Goal: Task Accomplishment & Management: Manage account settings

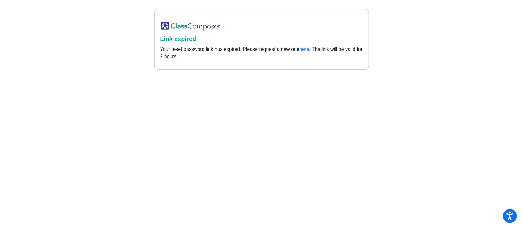
click at [177, 25] on img at bounding box center [190, 26] width 61 height 10
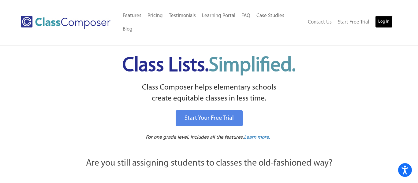
click at [386, 16] on link "Log In" at bounding box center [383, 22] width 17 height 12
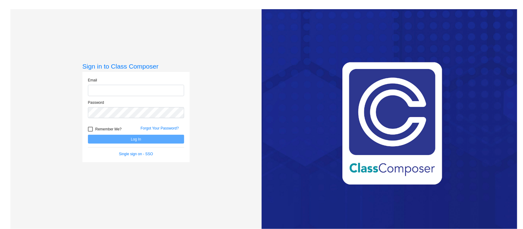
click at [128, 87] on input "email" at bounding box center [136, 90] width 96 height 11
type input "[EMAIL_ADDRESS][DOMAIN_NAME]"
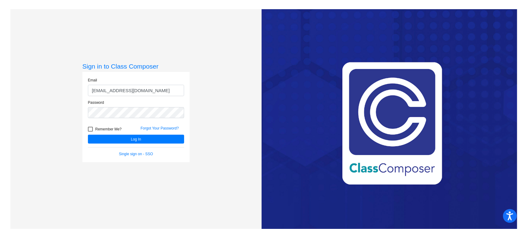
click at [92, 128] on label "Remember Me?" at bounding box center [105, 128] width 34 height 7
click at [90, 132] on input "Remember Me?" at bounding box center [90, 132] width 0 height 0
checkbox input "true"
click at [96, 138] on button "Log In" at bounding box center [136, 139] width 96 height 9
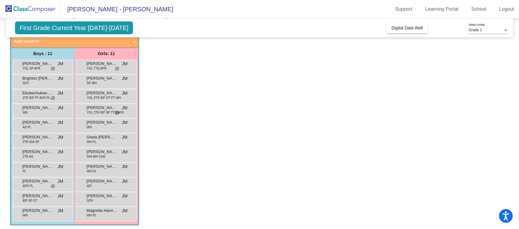
scroll to position [46, 0]
click at [95, 95] on span "[PERSON_NAME]" at bounding box center [102, 93] width 31 height 6
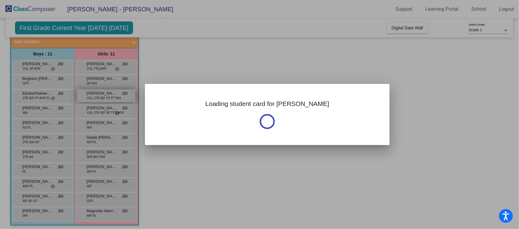
click at [95, 95] on div at bounding box center [259, 114] width 519 height 229
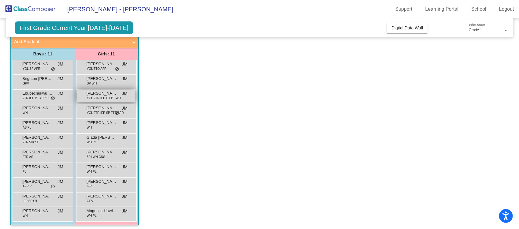
click at [98, 99] on span "YGL 2TR IEP OT PT WH" at bounding box center [104, 98] width 34 height 5
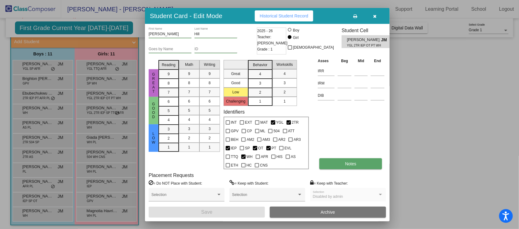
click at [358, 164] on button "Notes" at bounding box center [351, 163] width 63 height 11
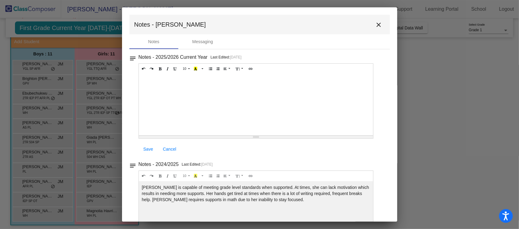
click at [379, 24] on mat-icon "close" at bounding box center [379, 24] width 7 height 7
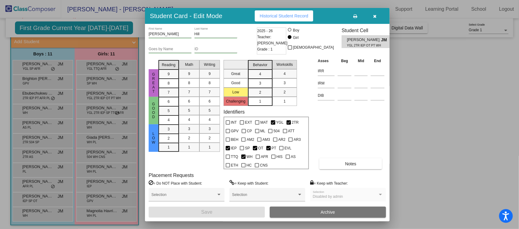
click at [371, 134] on div "Asses Beg Mid End IRR IRM DIB Notes" at bounding box center [352, 114] width 70 height 112
